Goal: Task Accomplishment & Management: Manage account settings

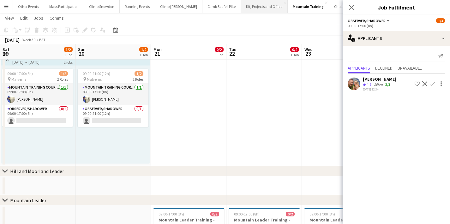
scroll to position [0, 158]
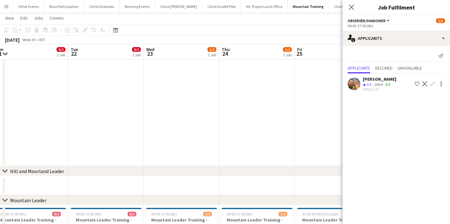
click at [286, 19] on app-page-menu "View Day view expanded Day view collapsed Month view Date picker Jump to [DATE]…" at bounding box center [225, 19] width 450 height 12
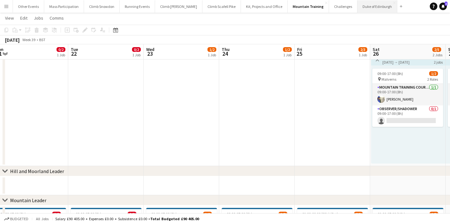
click at [359, 5] on button "Duke of Edinburgh Close" at bounding box center [378, 6] width 40 height 12
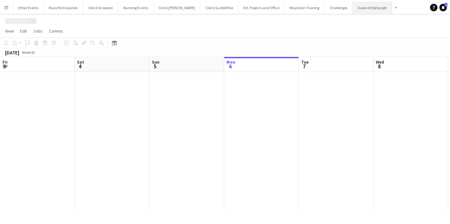
scroll to position [0, 151]
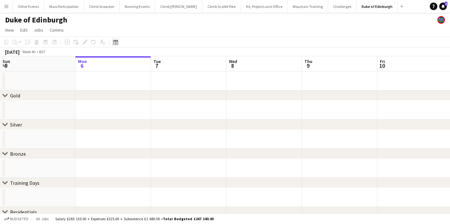
click at [116, 44] on icon "Date picker" at bounding box center [115, 41] width 5 height 5
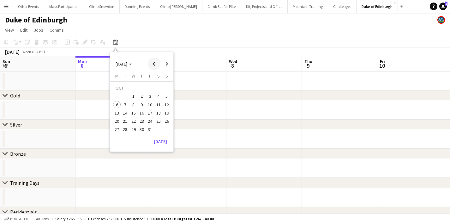
click at [155, 63] on span "Previous month" at bounding box center [154, 63] width 13 height 13
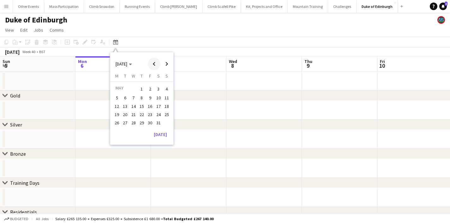
click at [155, 63] on span "Previous month" at bounding box center [154, 63] width 13 height 13
click at [159, 88] on span "1" at bounding box center [159, 88] width 8 height 9
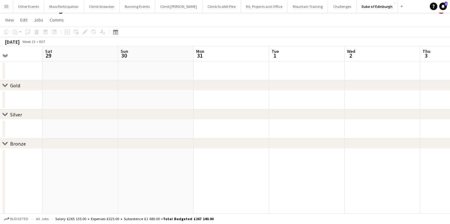
scroll to position [0, 184]
click at [5, 6] on app-icon "Menu" at bounding box center [6, 6] width 5 height 5
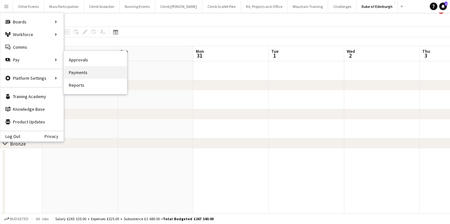
click at [81, 72] on link "Payments" at bounding box center [95, 72] width 63 height 13
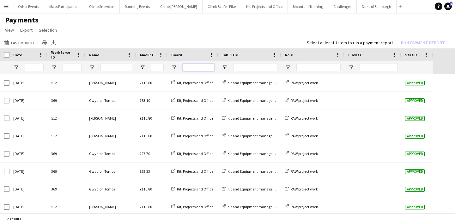
click at [199, 67] on input "Board Filter Input" at bounding box center [199, 67] width 32 height 8
click at [180, 25] on app-page-menu "View Customise view Customise filters Reset Filters Reset View Reset All Export…" at bounding box center [227, 31] width 455 height 12
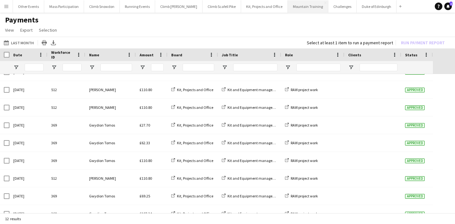
click at [292, 9] on button "Mountain Training Close" at bounding box center [308, 6] width 40 height 12
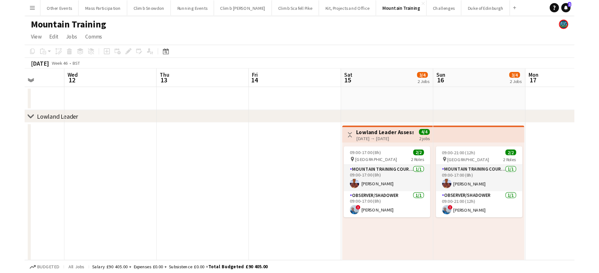
scroll to position [0, 197]
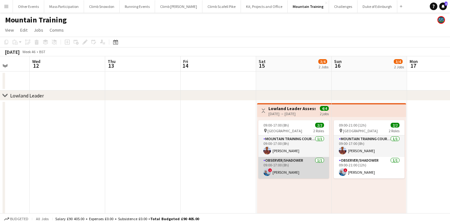
click at [279, 172] on app-card-role "Observer/Shadower [DATE] 09:00-17:00 (8h) ! [PERSON_NAME]" at bounding box center [293, 167] width 71 height 21
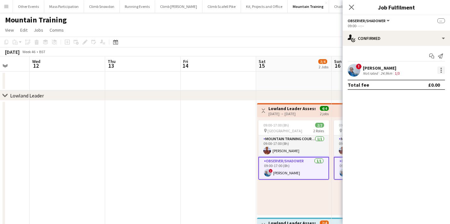
click at [441, 69] on div at bounding box center [441, 70] width 8 height 8
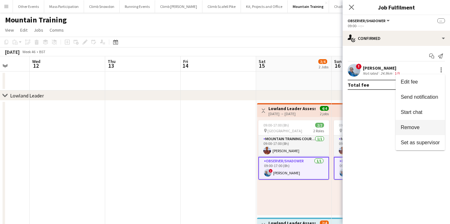
click at [411, 123] on button "Remove" at bounding box center [420, 127] width 49 height 15
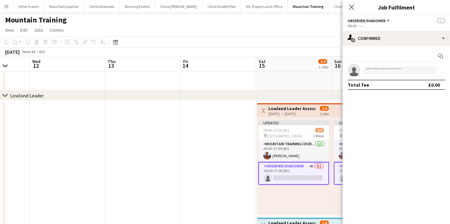
click at [239, 138] on app-date-cell at bounding box center [218, 215] width 75 height 231
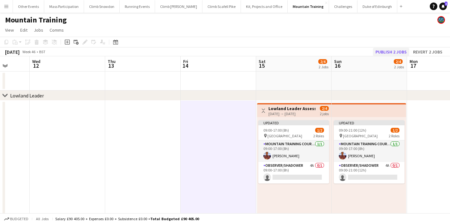
click at [387, 53] on button "Publish 2 jobs" at bounding box center [391, 52] width 36 height 8
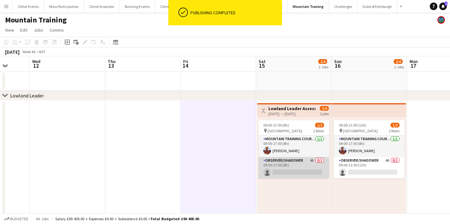
click at [287, 165] on app-card-role "Observer/Shadower 4A 0/1 09:00-17:00 (8h) single-neutral-actions" at bounding box center [293, 167] width 71 height 21
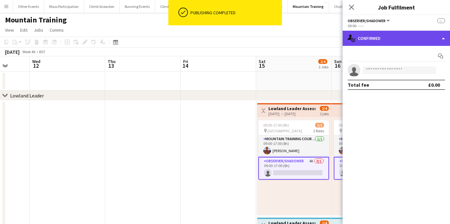
click at [372, 32] on div "single-neutral-actions-check-2 Confirmed" at bounding box center [396, 38] width 107 height 15
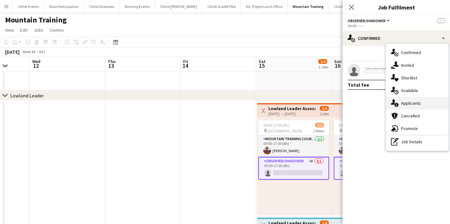
click at [406, 104] on span "Applicants" at bounding box center [411, 103] width 20 height 6
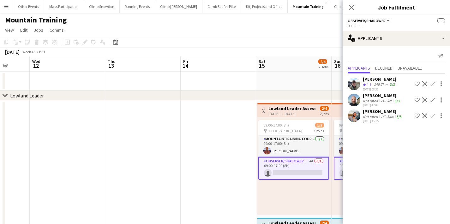
click at [238, 149] on app-date-cell at bounding box center [218, 215] width 75 height 231
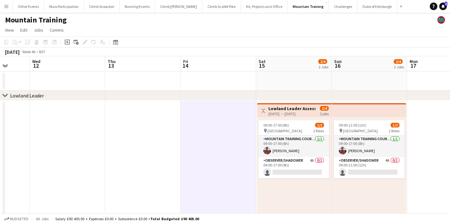
click at [225, 26] on app-page-menu "View Day view expanded Day view collapsed Month view Date picker Jump to [DATE]…" at bounding box center [225, 31] width 450 height 12
